Goal: Information Seeking & Learning: Learn about a topic

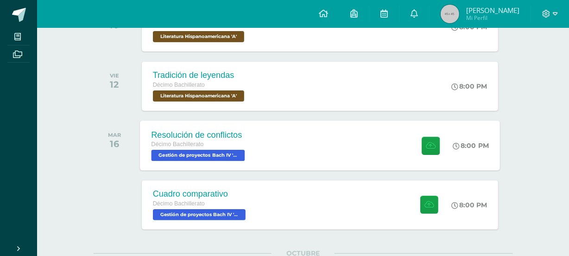
scroll to position [304, 0]
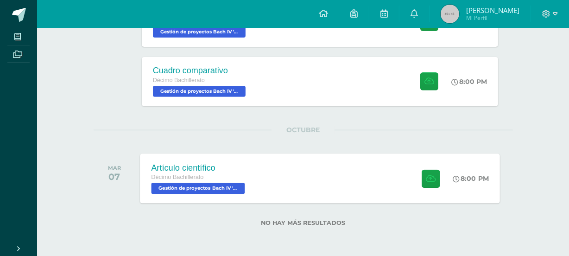
click at [250, 169] on div "Artículo científico Décimo Bachillerato Gestión de proyectos [PERSON_NAME] IV '…" at bounding box center [199, 178] width 118 height 50
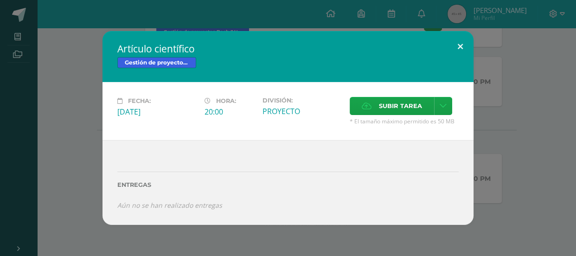
click at [468, 49] on button at bounding box center [460, 47] width 26 height 32
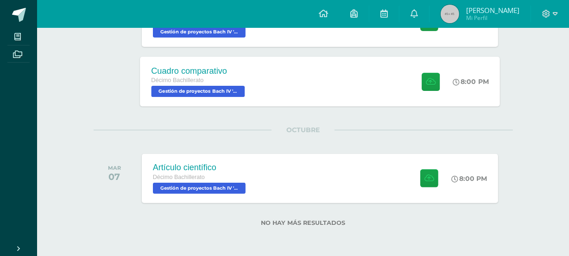
click at [343, 85] on div "Cuadro comparativo Décimo Bachillerato Gestión de proyectos [PERSON_NAME] IV 'A…" at bounding box center [320, 82] width 360 height 50
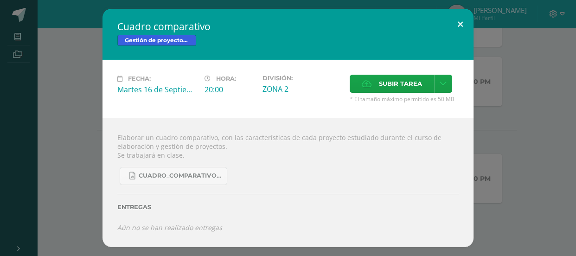
click at [454, 30] on button at bounding box center [460, 25] width 26 height 32
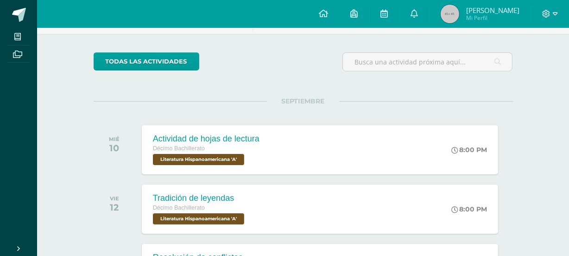
scroll to position [0, 0]
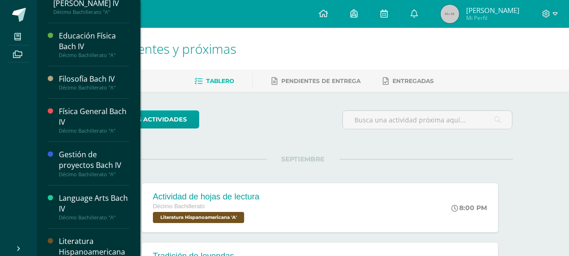
click at [58, 51] on div "Educación Física [PERSON_NAME] IV Décimo Bachillerato "A"" at bounding box center [89, 44] width 82 height 43
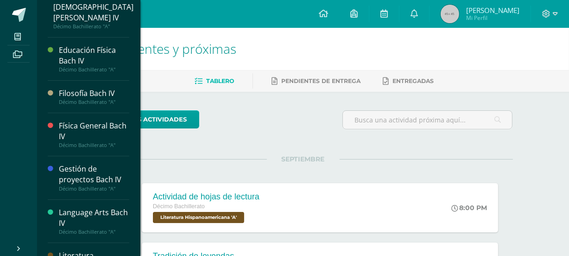
scroll to position [117, 0]
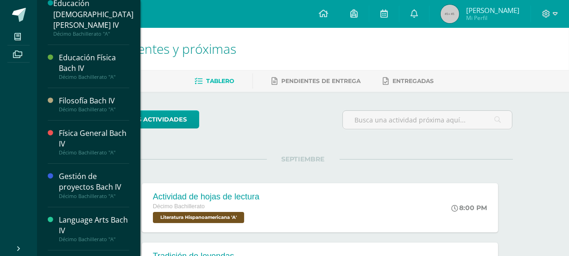
click at [83, 17] on div "Educación [DEMOGRAPHIC_DATA][PERSON_NAME] IV" at bounding box center [93, 14] width 80 height 32
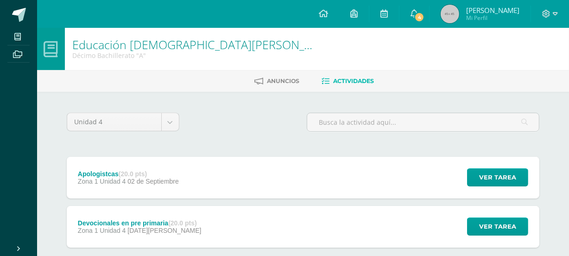
click at [147, 92] on div "Unidad 4 Unidad 1 Unidad 2 Unidad 3 Unidad 4 Apologistcas (20.0 pts) Zona 1 Uni…" at bounding box center [303, 200] width 510 height 217
click at [198, 167] on div "Apologistcas (20.0 pts) Zona 1 Unidad 4 02 de Septiembre Ver tarea Apologistcas…" at bounding box center [303, 178] width 473 height 42
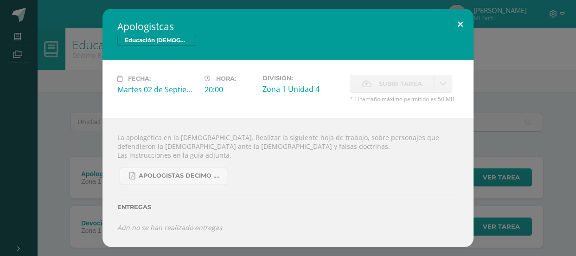
click at [461, 28] on button at bounding box center [460, 25] width 26 height 32
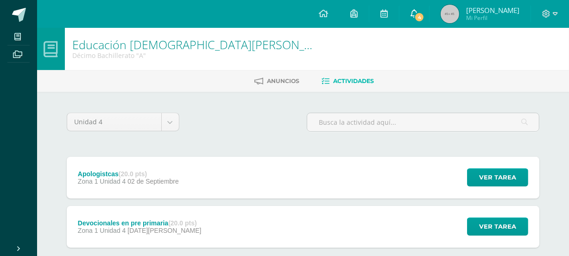
click at [429, 8] on link "4" at bounding box center [415, 14] width 30 height 28
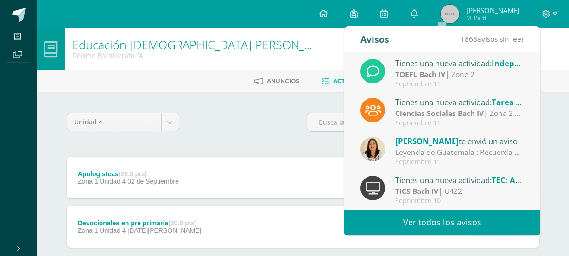
click at [436, 68] on div "Tienes una nueva actividad: Independent Essay" at bounding box center [460, 63] width 129 height 12
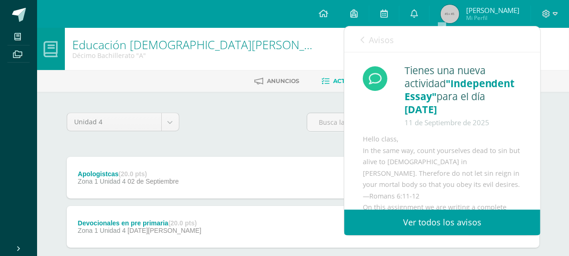
click at [381, 40] on span "Avisos" at bounding box center [381, 39] width 25 height 11
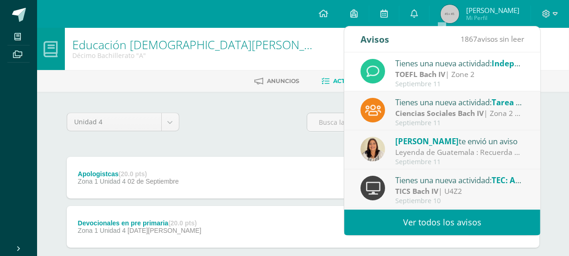
click at [328, 39] on div "Educación Cristiana Bach IV Décimo Bachillerato "A"" at bounding box center [303, 49] width 532 height 42
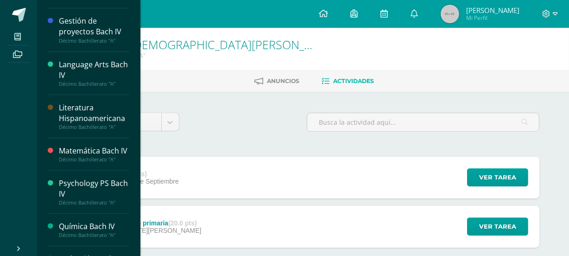
scroll to position [403, 0]
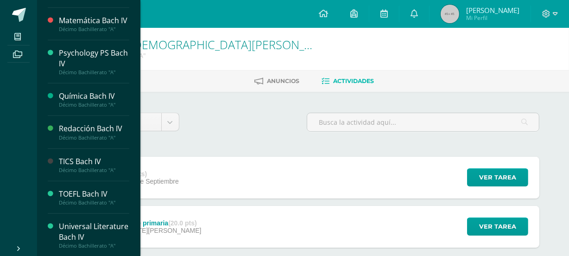
click at [105, 189] on div "TOEFL Bach IV" at bounding box center [94, 194] width 70 height 11
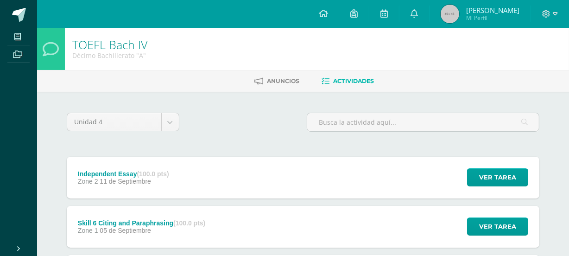
click at [219, 186] on div "Independent Essay (100.0 pts) Zone 2 11 de Septiembre Ver tarea Independent Ess…" at bounding box center [303, 178] width 473 height 42
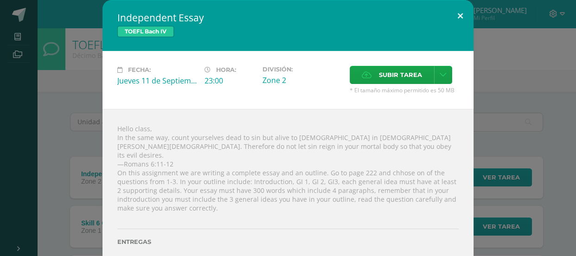
click at [464, 16] on button at bounding box center [460, 16] width 26 height 32
